Goal: Information Seeking & Learning: Learn about a topic

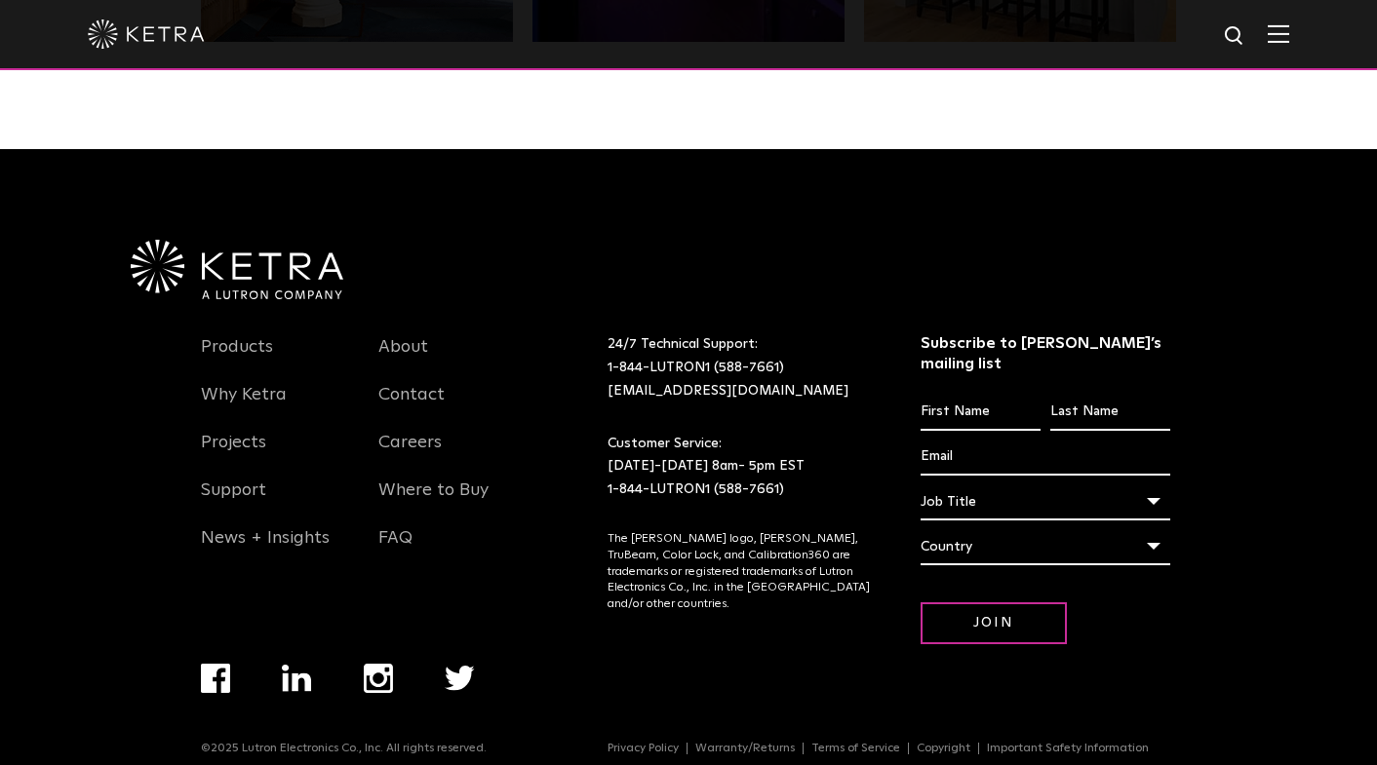
scroll to position [4100, 0]
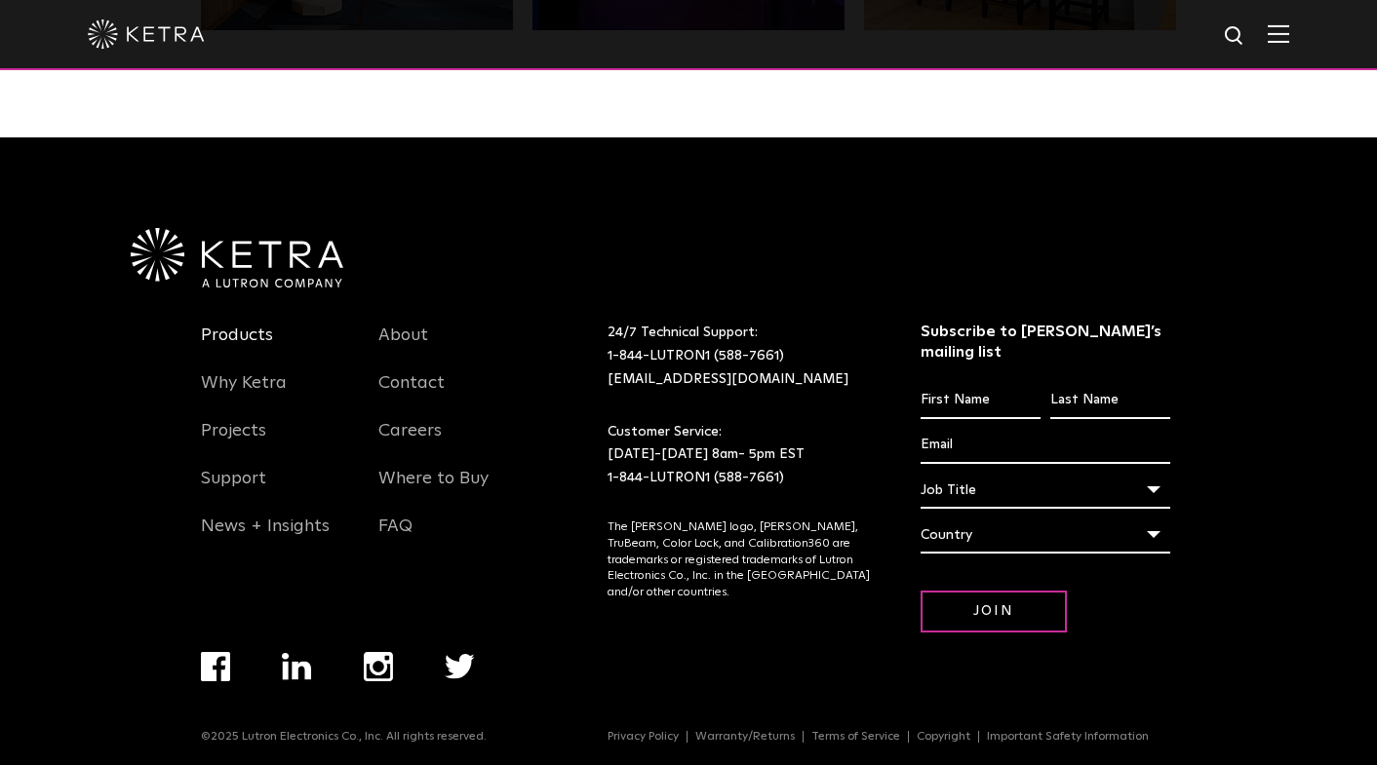
click at [239, 339] on link "Products" at bounding box center [237, 347] width 72 height 45
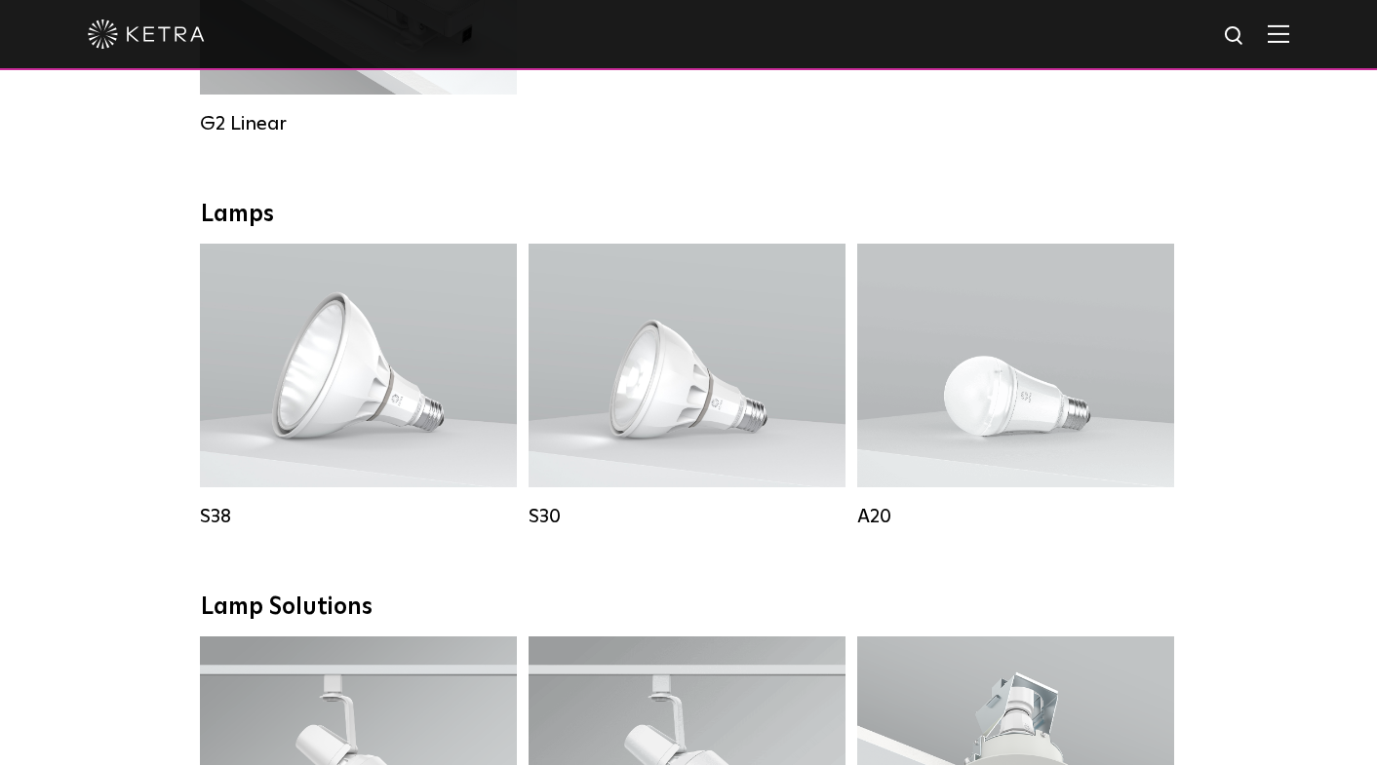
scroll to position [1463, 0]
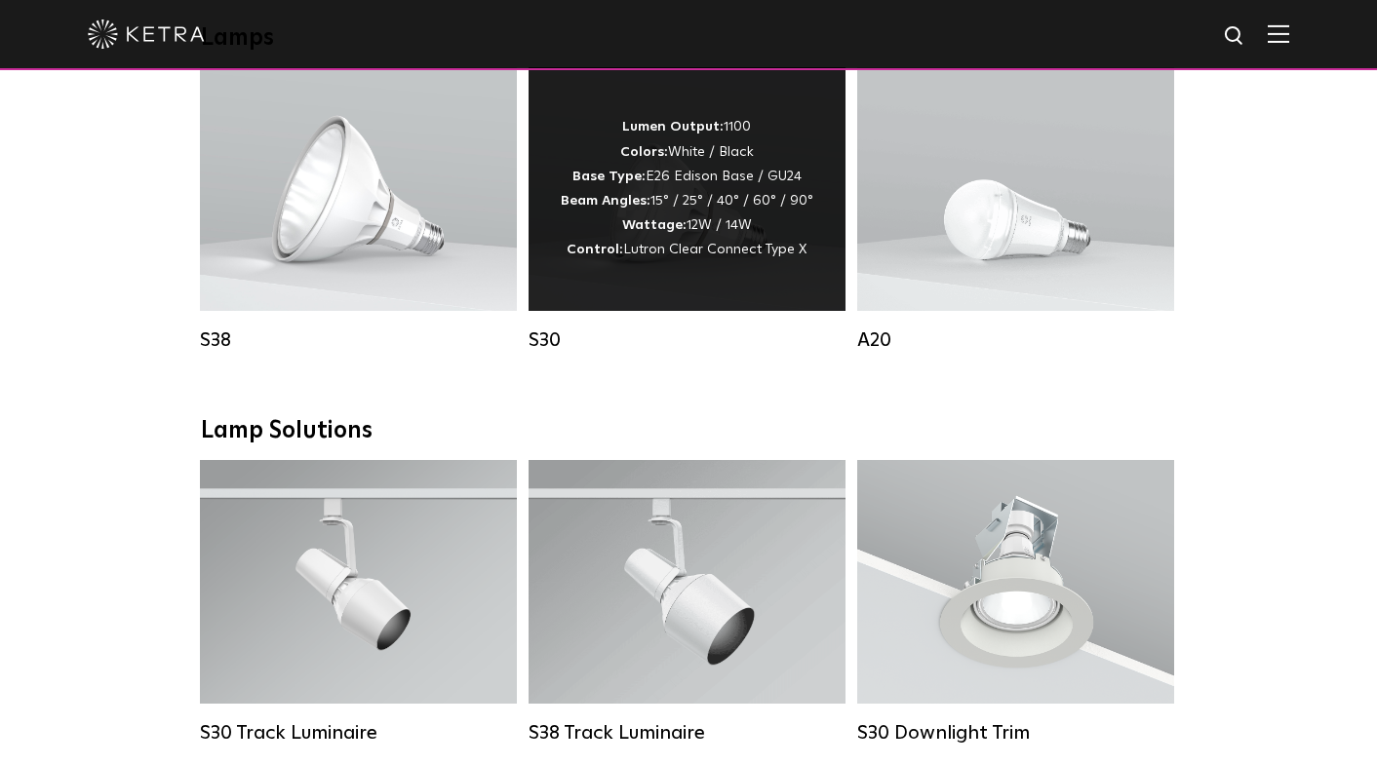
click at [645, 287] on div "Lumen Output: 1100 Colors: White / Black Base Type: E26 Edison Base / GU24 Beam…" at bounding box center [687, 189] width 317 height 244
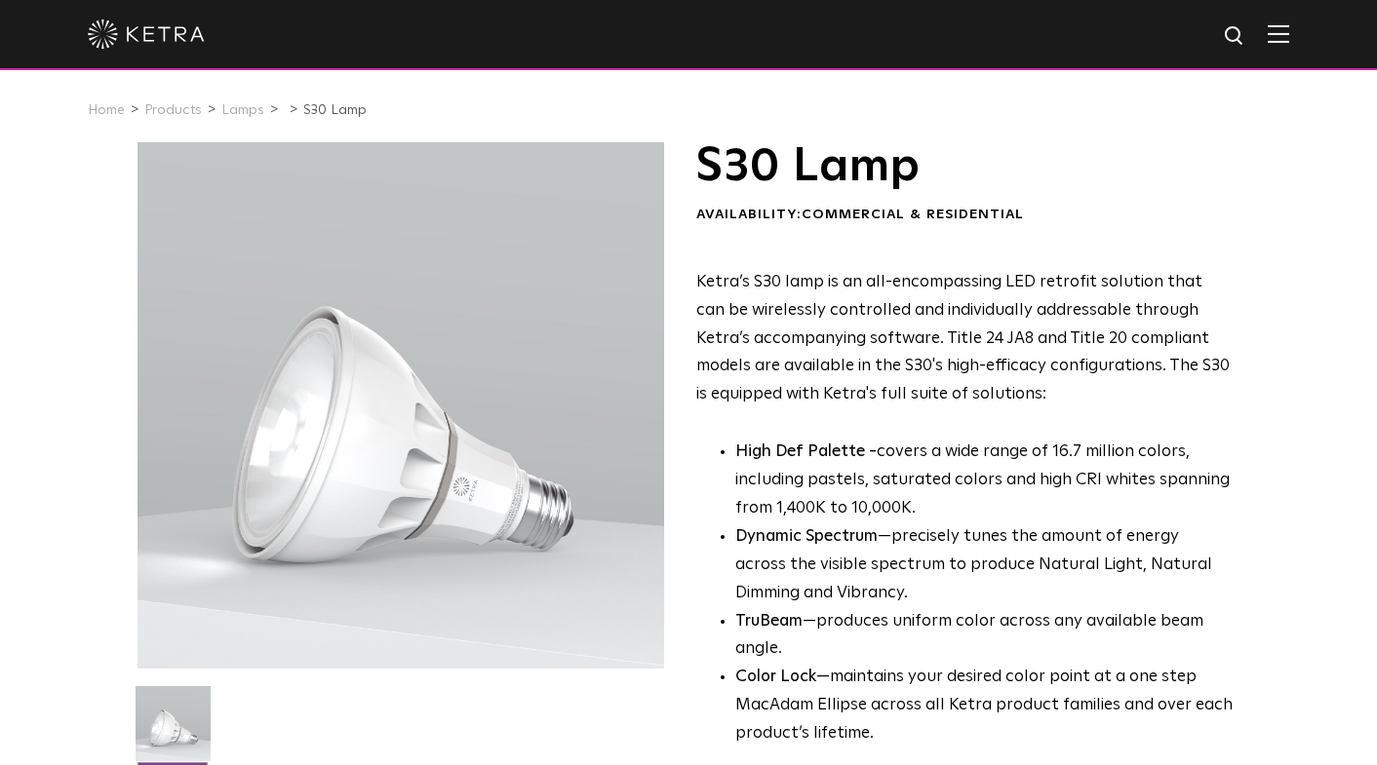
scroll to position [488, 0]
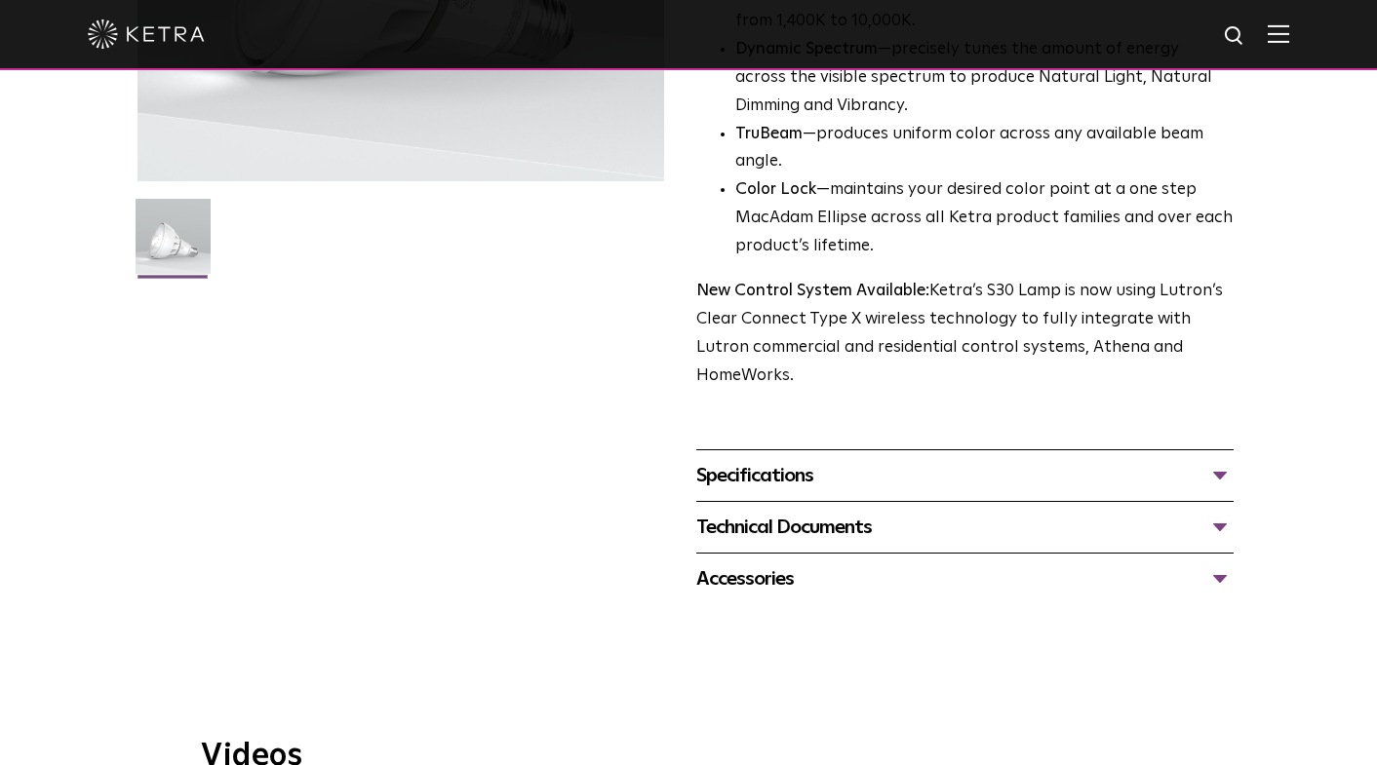
click at [1218, 460] on div "Specifications" at bounding box center [964, 475] width 537 height 31
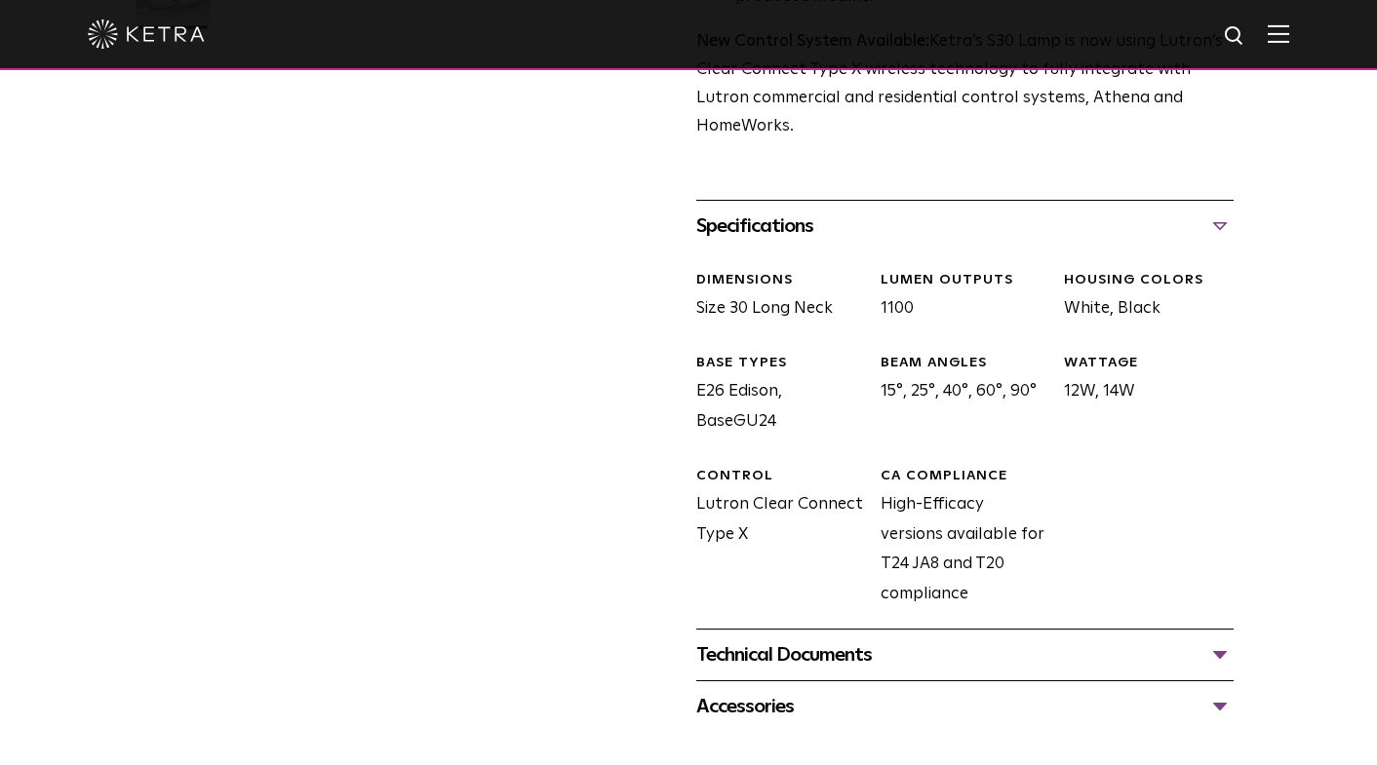
scroll to position [780, 0]
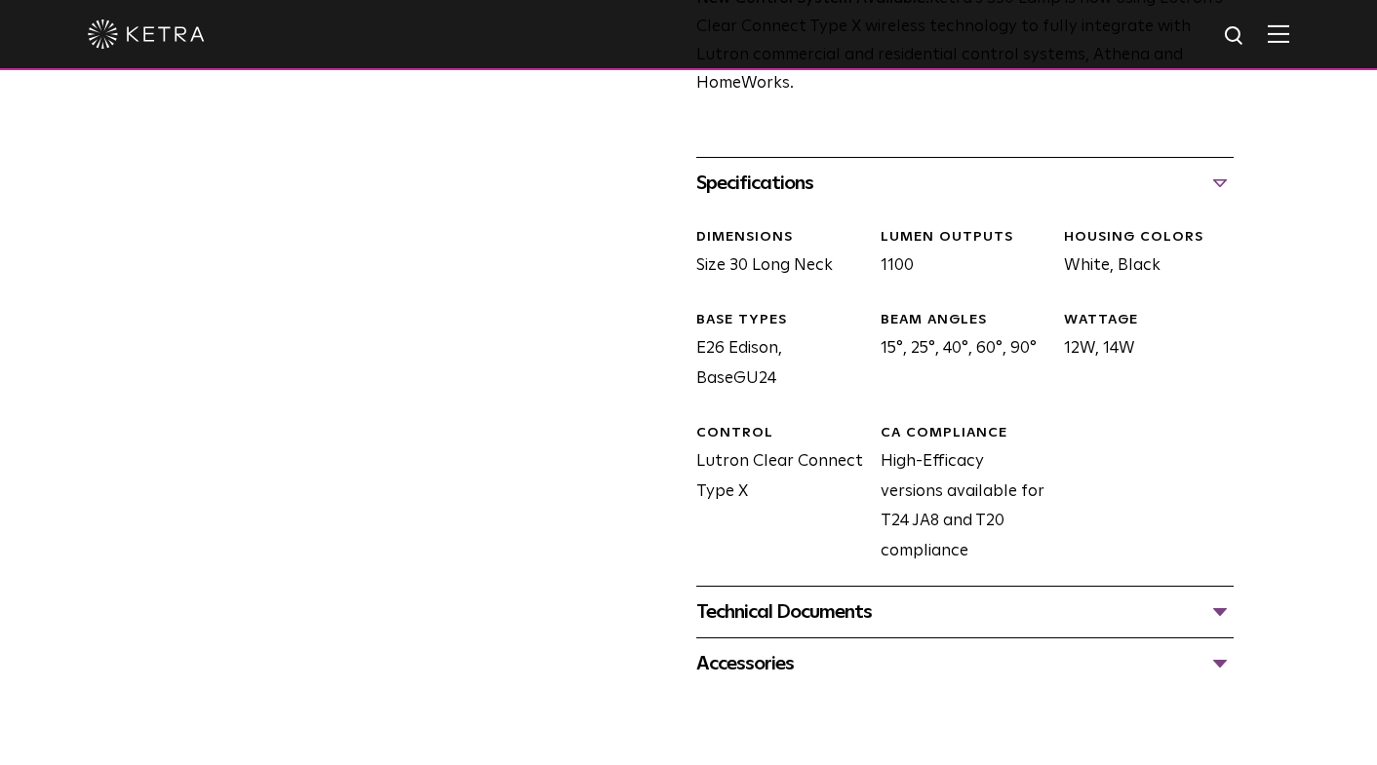
click at [1217, 597] on div "Technical Documents" at bounding box center [964, 612] width 537 height 31
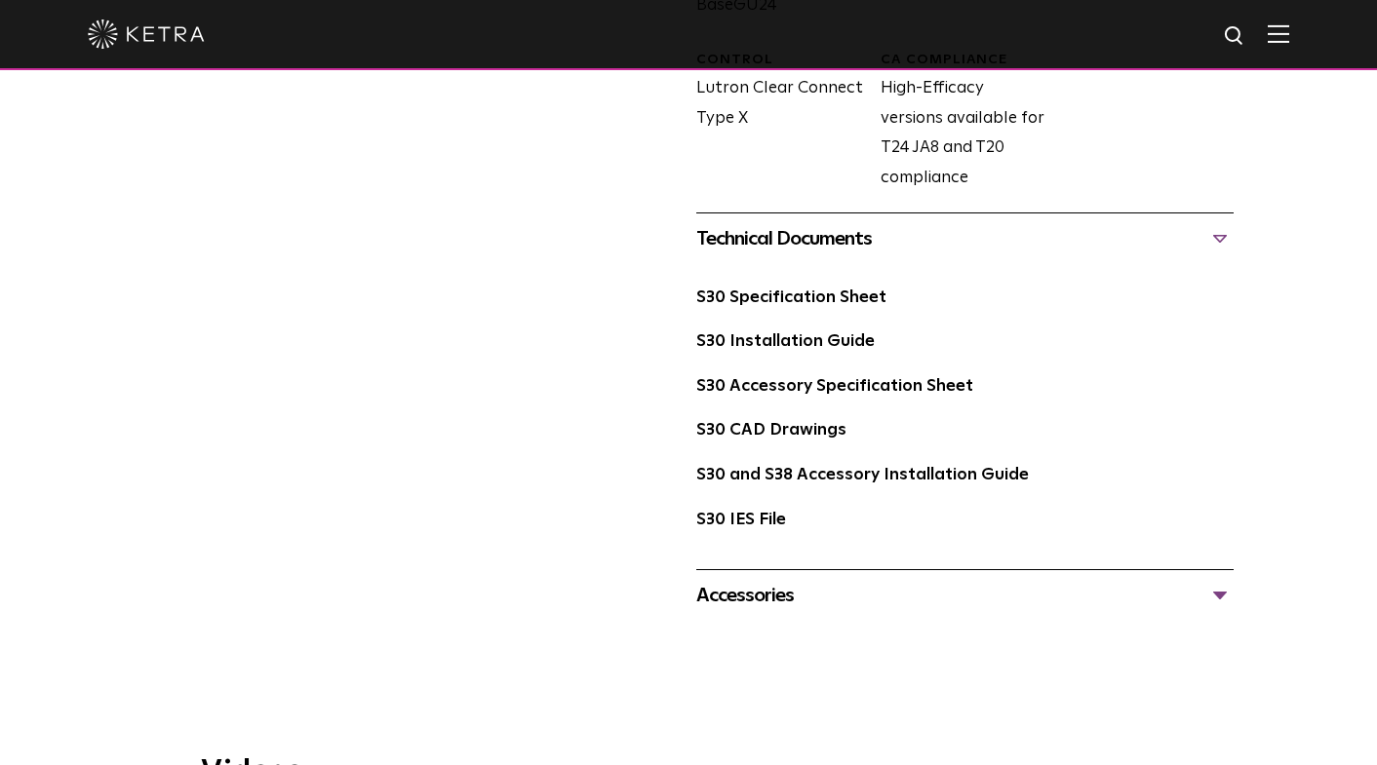
scroll to position [1170, 0]
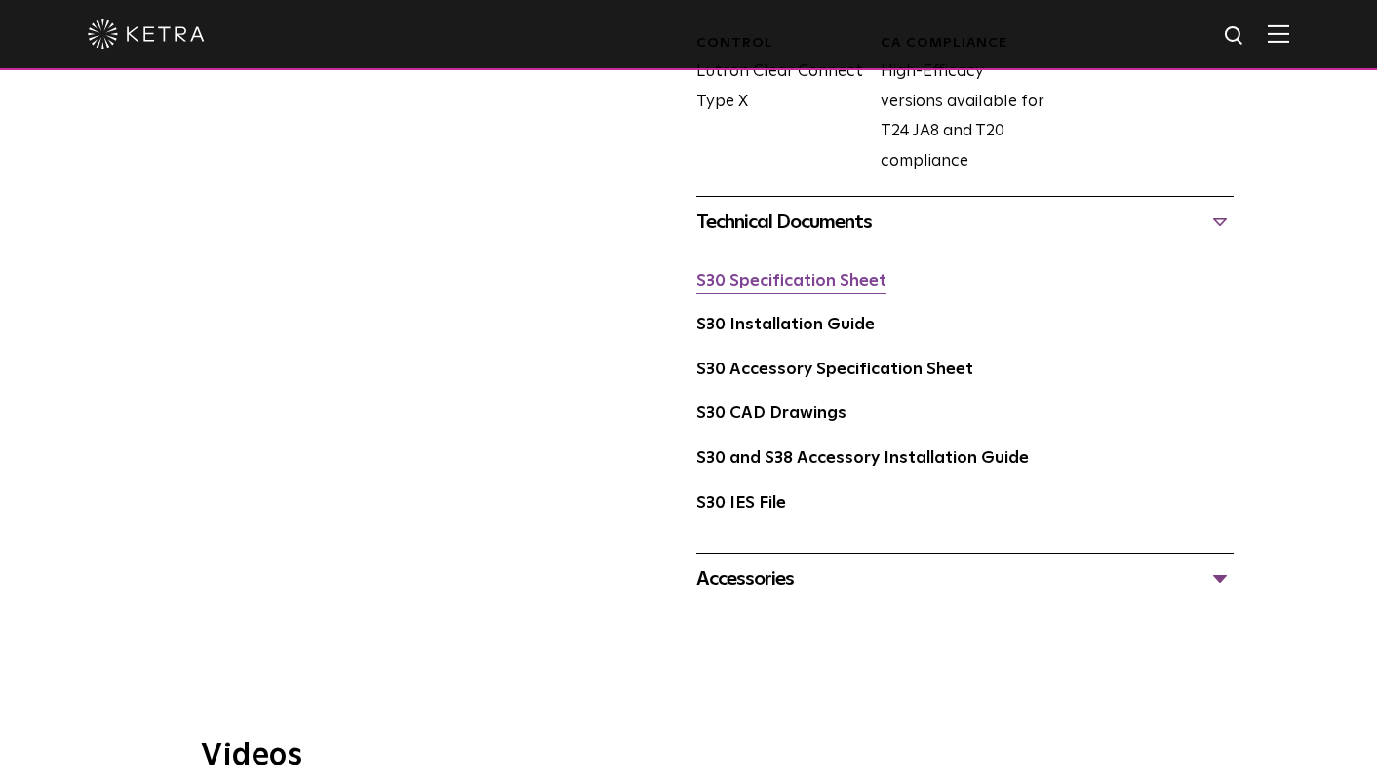
click at [806, 273] on link "S30 Specification Sheet" at bounding box center [791, 281] width 190 height 17
